Goal: Connect with others: Connect with others

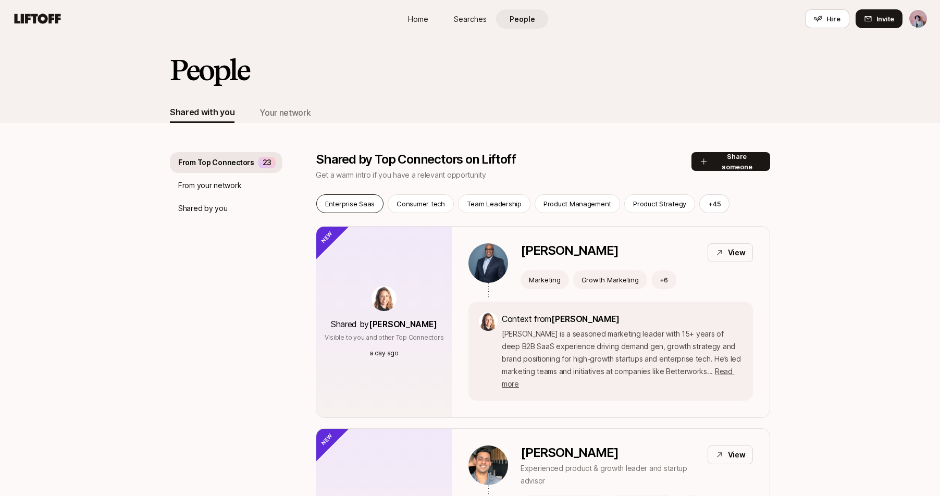
click at [368, 207] on p "Enterprise Saas" at bounding box center [349, 203] width 49 height 10
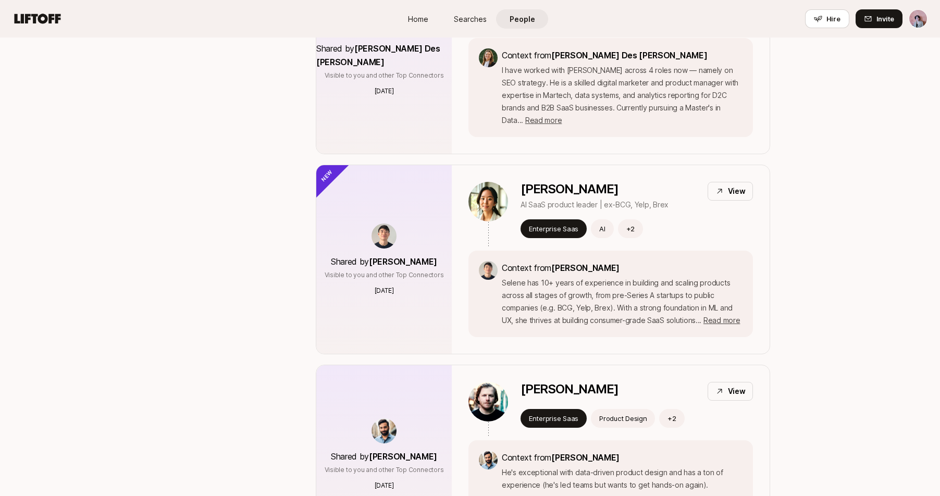
scroll to position [1077, 0]
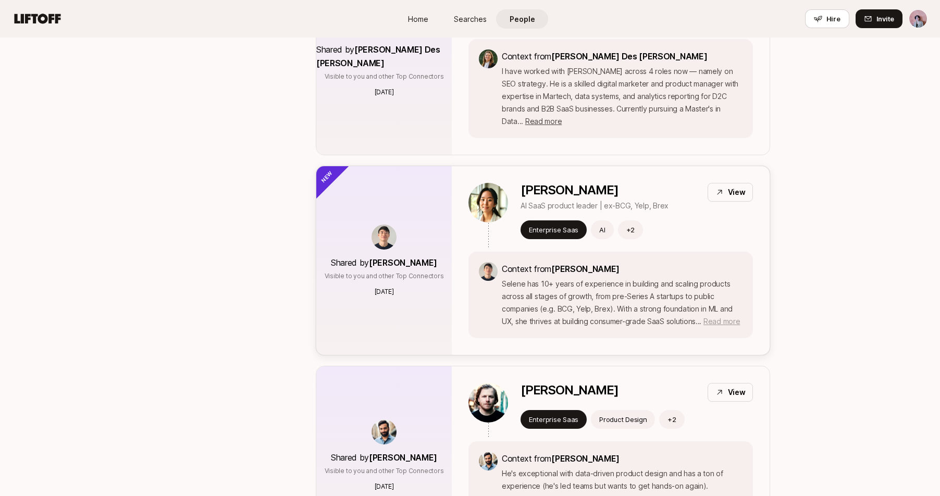
click at [718, 317] on span "Read more" at bounding box center [721, 321] width 36 height 9
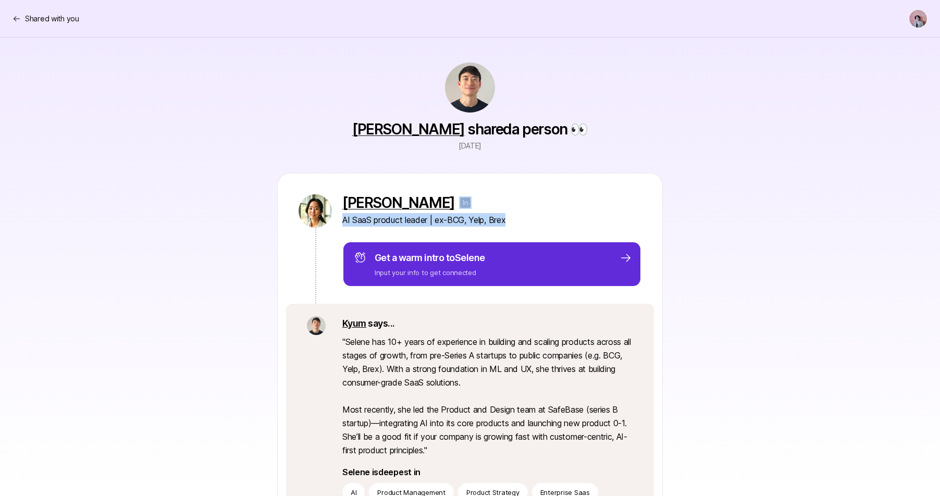
drag, startPoint x: 936, startPoint y: 162, endPoint x: 934, endPoint y: 217, distance: 55.2
click at [934, 217] on div "[PERSON_NAME] shared a person 👀 [DATE] [PERSON_NAME] AI SaaS product leader | e…" at bounding box center [470, 328] width 940 height 582
click at [184, 149] on div "[PERSON_NAME] shared a person 👀 [DATE] [PERSON_NAME] AI SaaS product leader | e…" at bounding box center [470, 328] width 600 height 582
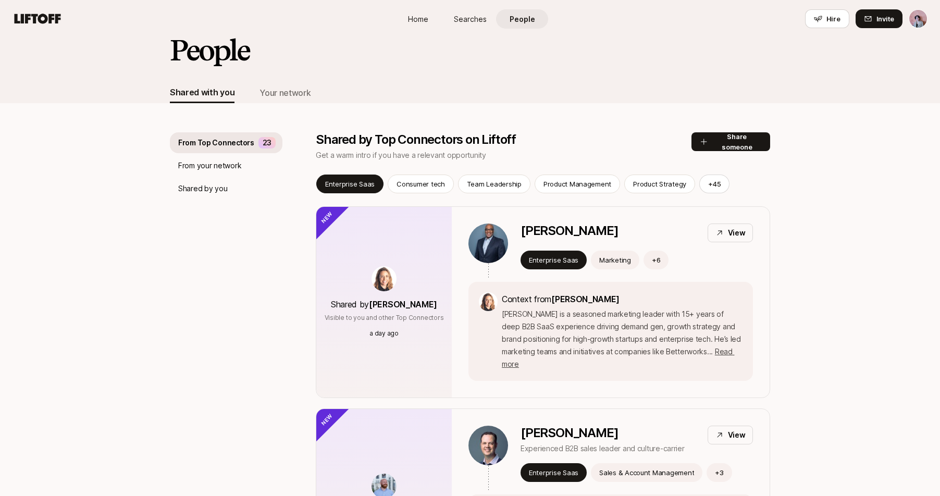
scroll to position [13, 0]
